Goal: Information Seeking & Learning: Find specific fact

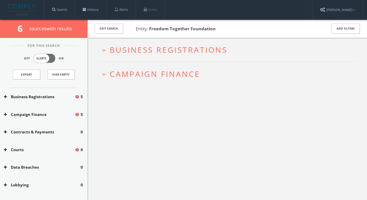
click at [143, 44] on h2 "expand_more Business Registrations" at bounding box center [227, 50] width 261 height 24
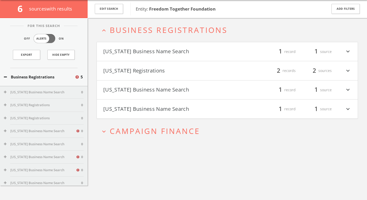
click at [168, 134] on span "Campaign Finance" at bounding box center [155, 131] width 90 height 11
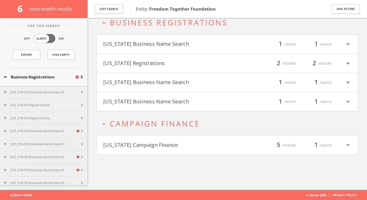
click at [164, 138] on h4 "[US_STATE] Campaign Finance filter_list 5 records 1 source expand_more" at bounding box center [227, 145] width 261 height 19
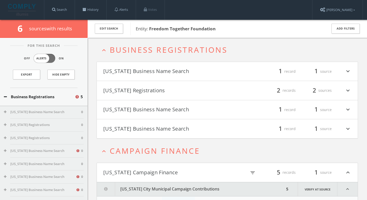
click at [110, 28] on button "Edit Search" at bounding box center [109, 29] width 28 height 10
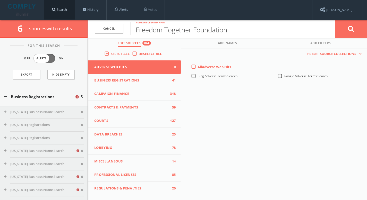
click at [66, 9] on link "Search" at bounding box center [59, 10] width 30 height 20
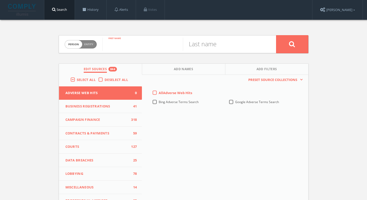
click at [128, 48] on input "text" at bounding box center [142, 44] width 80 height 13
paste input "[PERSON_NAME]"
type input "[PERSON_NAME]"
click at [227, 51] on div "Last name" at bounding box center [229, 44] width 93 height 17
click at [219, 45] on input "text" at bounding box center [223, 44] width 80 height 13
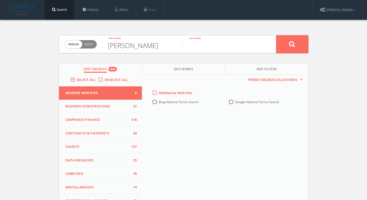
paste input "[PERSON_NAME]"
drag, startPoint x: 215, startPoint y: 45, endPoint x: 102, endPoint y: 41, distance: 113.0
click at [117, 44] on form "Person Entity person [PERSON_NAME] First name [PERSON_NAME] Last name" at bounding box center [184, 44] width 250 height 18
type input "Picower"
drag, startPoint x: 156, startPoint y: 46, endPoint x: 134, endPoint y: 46, distance: 22.1
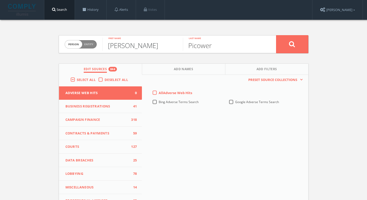
click at [134, 46] on input "[PERSON_NAME]" at bounding box center [142, 44] width 80 height 13
type input "[PERSON_NAME]"
click at [306, 46] on button at bounding box center [292, 44] width 32 height 18
